Goal: Check status: Check status

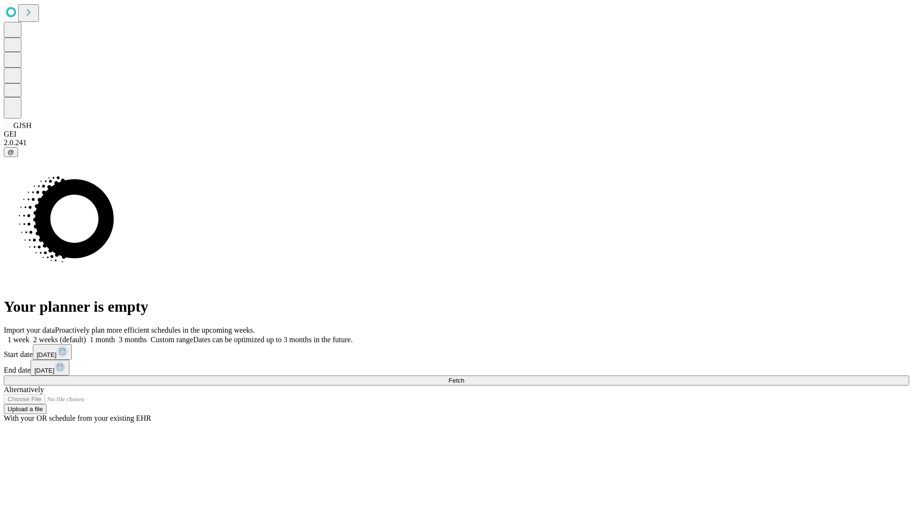
click at [464, 377] on span "Fetch" at bounding box center [457, 380] width 16 height 7
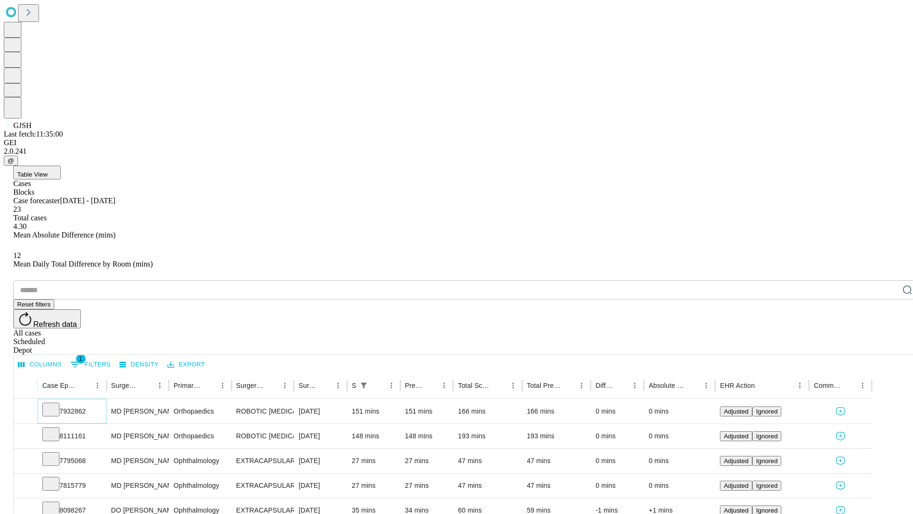
click at [56, 404] on icon at bounding box center [51, 409] width 10 height 10
